Goal: Task Accomplishment & Management: Use online tool/utility

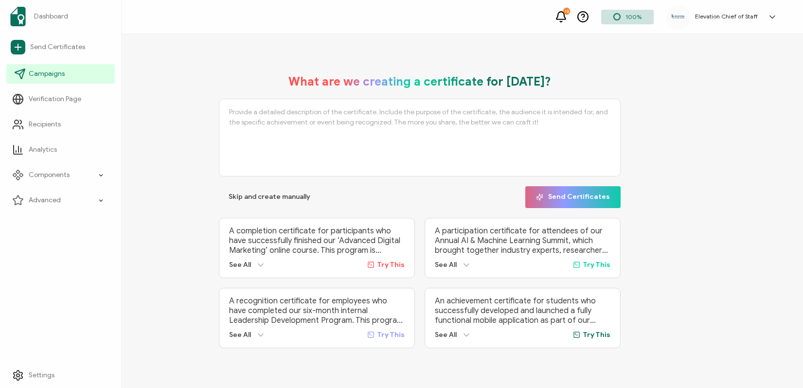
click at [24, 77] on icon at bounding box center [20, 74] width 12 height 12
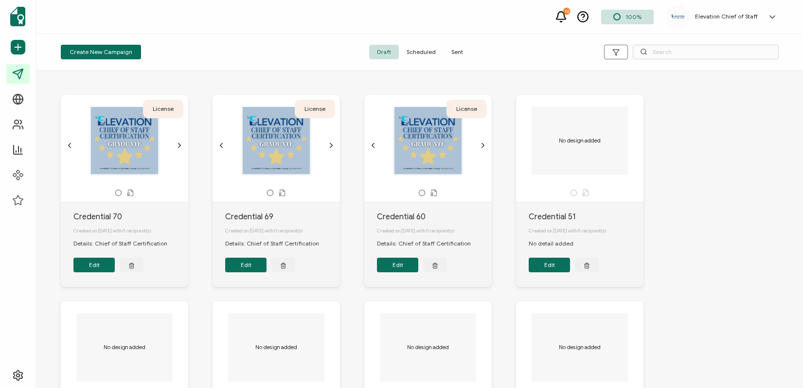
click at [457, 52] on span "Sent" at bounding box center [457, 52] width 27 height 15
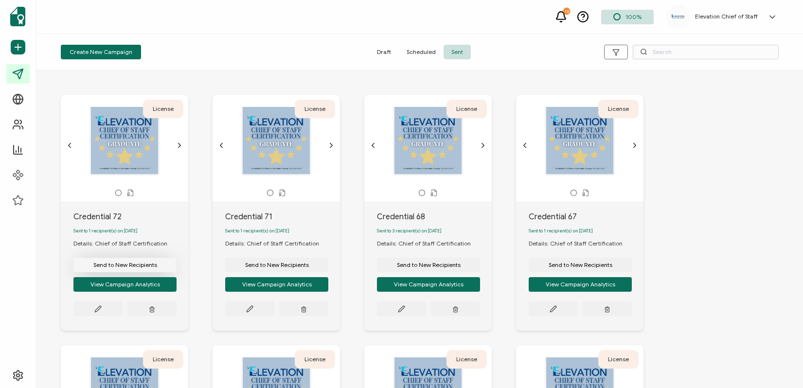
click at [127, 268] on span "Send to New Recipients" at bounding box center [125, 265] width 64 height 6
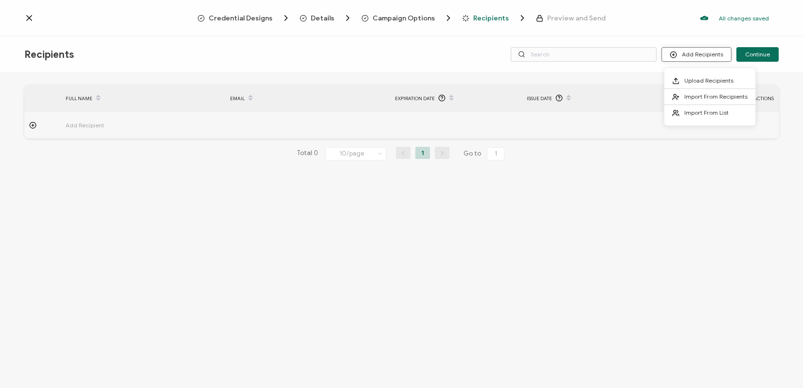
click at [704, 57] on button "Add Recipients" at bounding box center [697, 54] width 70 height 15
click at [703, 98] on span "Import From Recipients" at bounding box center [715, 96] width 63 height 7
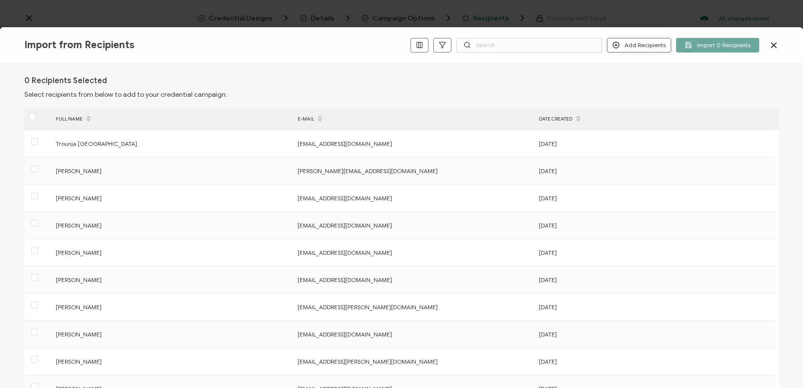
click at [656, 41] on button "Add Recipients" at bounding box center [639, 45] width 64 height 15
click at [639, 80] on span "Add a Single Recipient" at bounding box center [661, 78] width 61 height 7
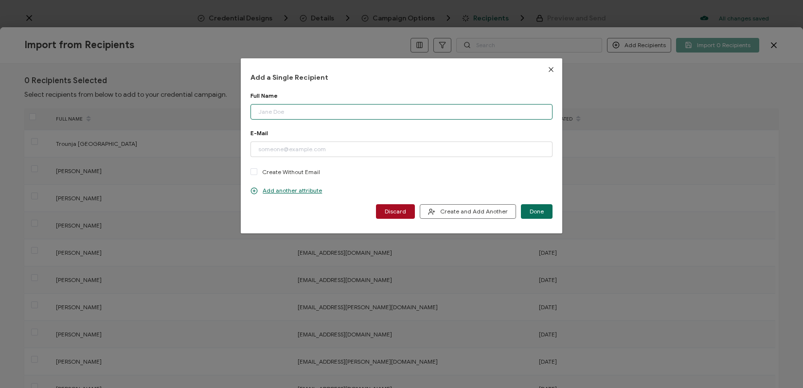
click at [287, 113] on input "dialog" at bounding box center [402, 112] width 302 height 16
type input "[PERSON_NAME]"
type input "[EMAIL_ADDRESS][DOMAIN_NAME]"
click at [476, 210] on span "Create and Add Another" at bounding box center [468, 211] width 80 height 7
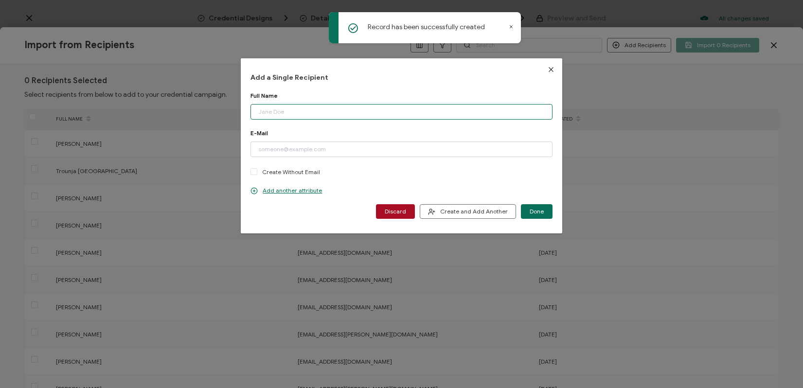
click at [280, 109] on input "dialog" at bounding box center [402, 112] width 302 height 16
type input "[PERSON_NAME]"
click at [283, 152] on input "dialog" at bounding box center [402, 150] width 302 height 16
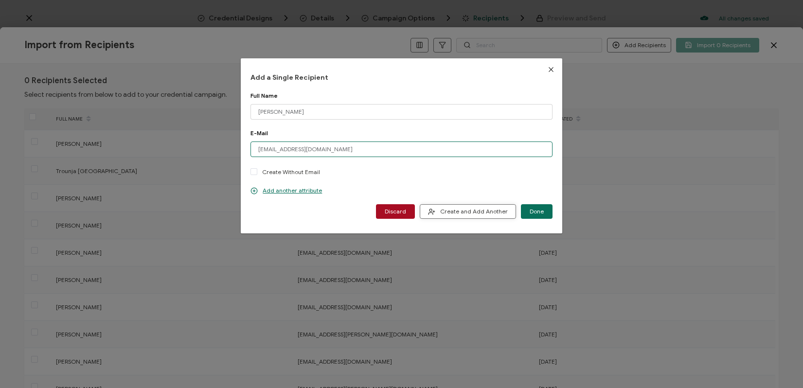
type input "veronica4181@gmail.com"
click at [454, 211] on span "Create and Add Another" at bounding box center [468, 211] width 80 height 7
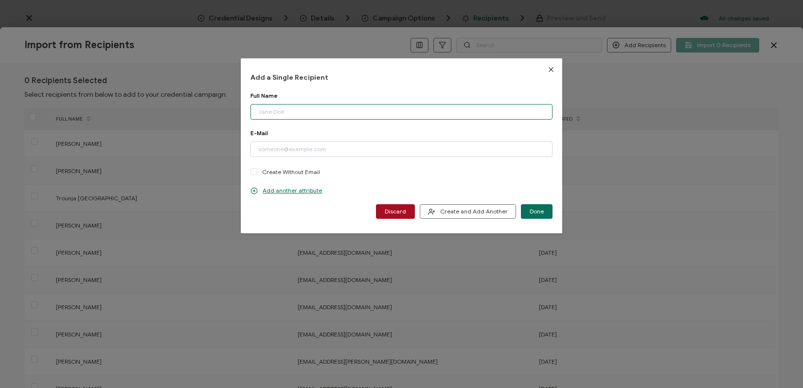
click at [278, 112] on input "dialog" at bounding box center [402, 112] width 302 height 16
type input "i"
type input "Diana Altermatt"
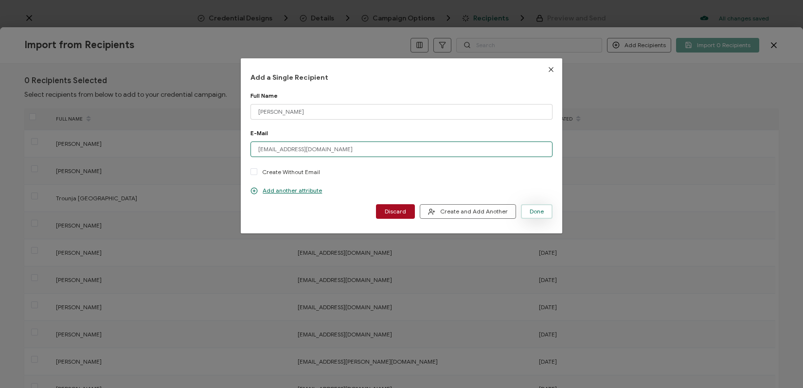
type input "daltermatt@adcogov.org"
click at [536, 211] on span "Done" at bounding box center [537, 212] width 14 height 6
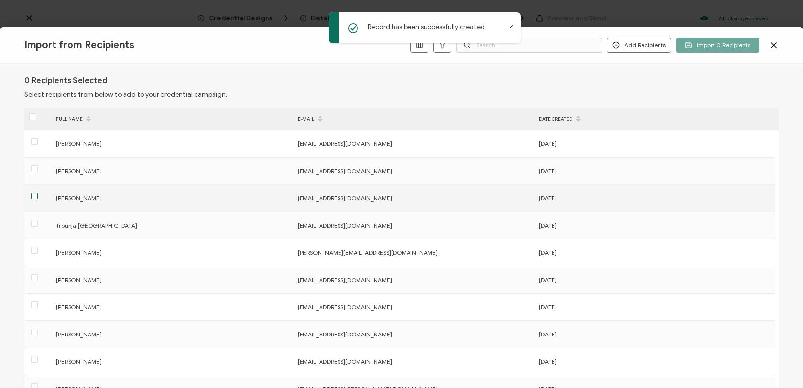
click at [35, 194] on span at bounding box center [34, 196] width 7 height 7
click at [38, 193] on input "checkbox" at bounding box center [38, 193] width 0 height 0
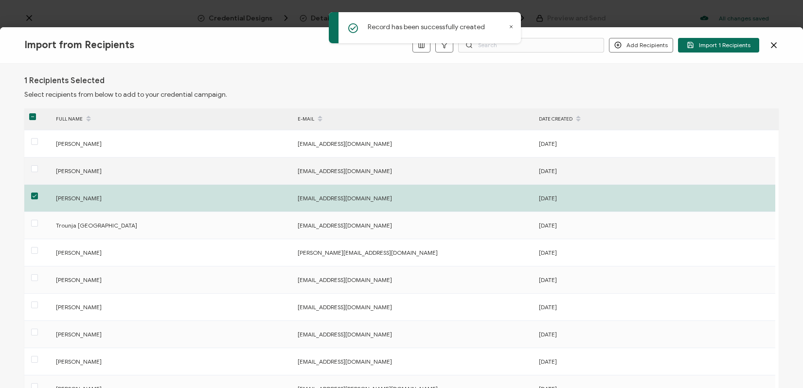
click at [37, 165] on label at bounding box center [34, 168] width 7 height 11
click at [38, 165] on input "checkbox" at bounding box center [38, 165] width 0 height 0
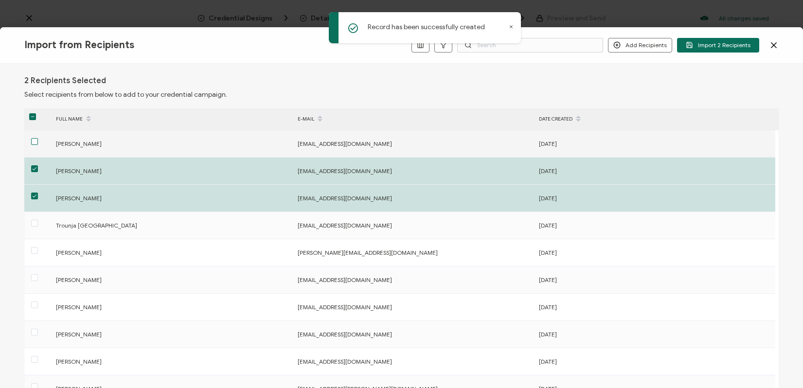
click at [33, 144] on span at bounding box center [34, 141] width 7 height 7
click at [38, 138] on input "checkbox" at bounding box center [38, 138] width 0 height 0
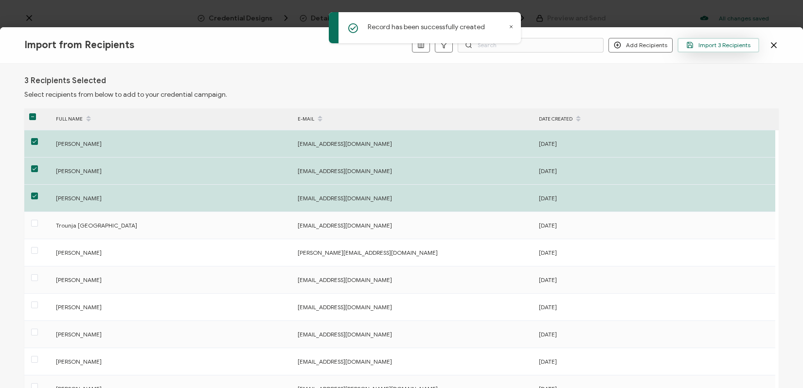
click at [707, 45] on span "Import 3 Recipients" at bounding box center [718, 44] width 64 height 7
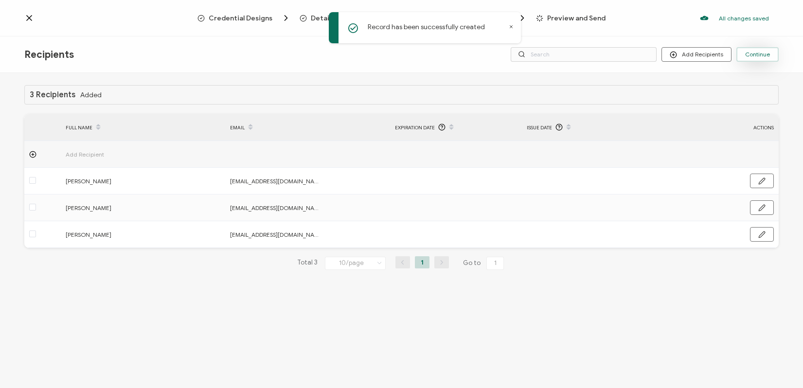
click at [765, 55] on span "Continue" at bounding box center [757, 55] width 25 height 6
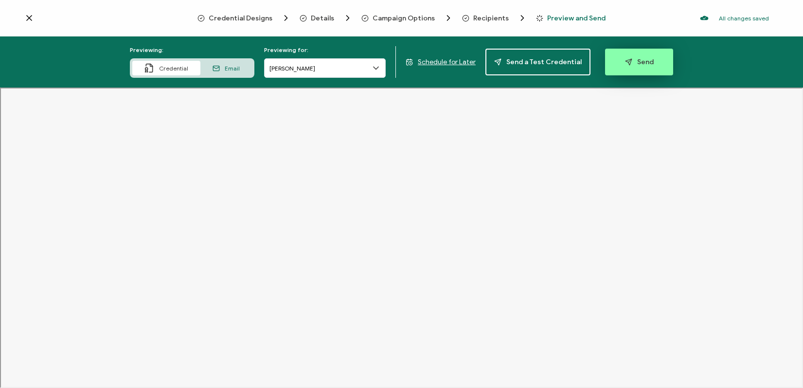
click at [623, 68] on button "Send" at bounding box center [639, 62] width 68 height 27
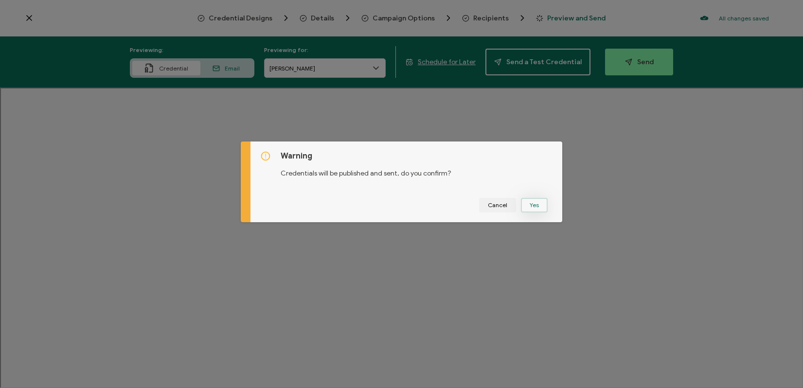
click at [528, 209] on button "Yes" at bounding box center [534, 205] width 27 height 15
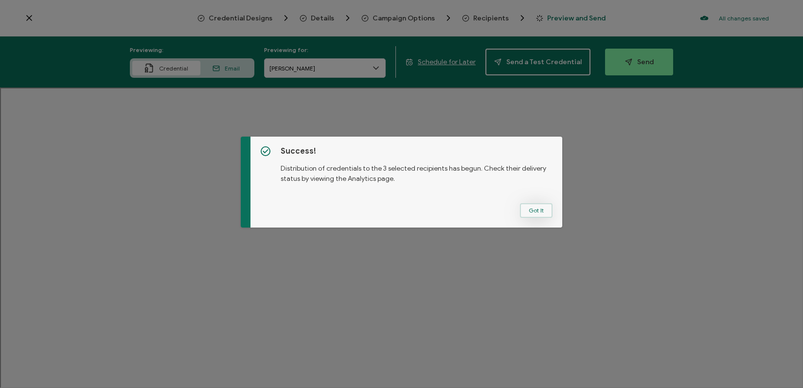
click at [531, 215] on button "Got It" at bounding box center [536, 210] width 33 height 15
